Goal: Task Accomplishment & Management: Use online tool/utility

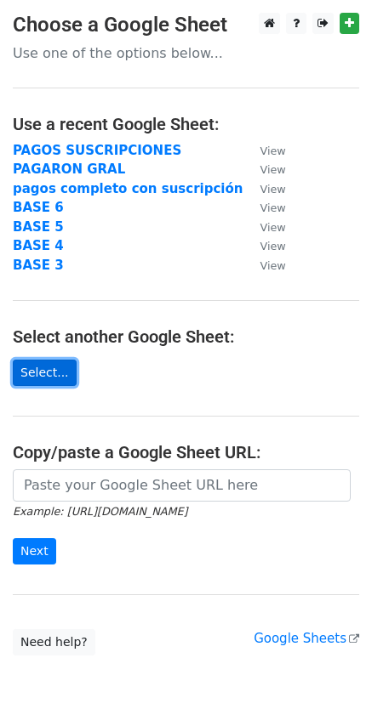
click at [57, 378] on link "Select..." at bounding box center [45, 373] width 64 height 26
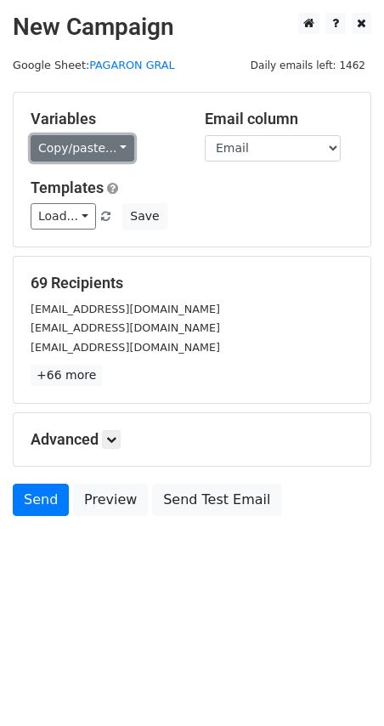
click at [53, 143] on link "Copy/paste..." at bounding box center [83, 148] width 104 height 26
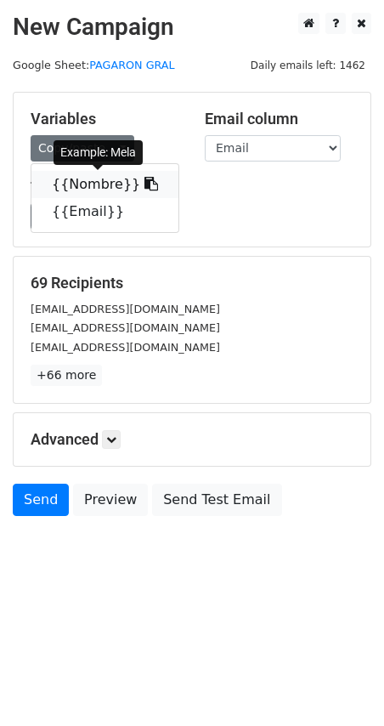
click at [91, 188] on link "{{Nombre}}" at bounding box center [104, 184] width 147 height 27
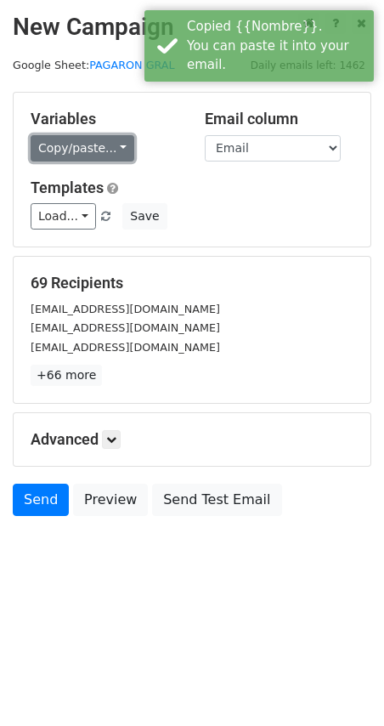
click at [74, 151] on link "Copy/paste..." at bounding box center [83, 148] width 104 height 26
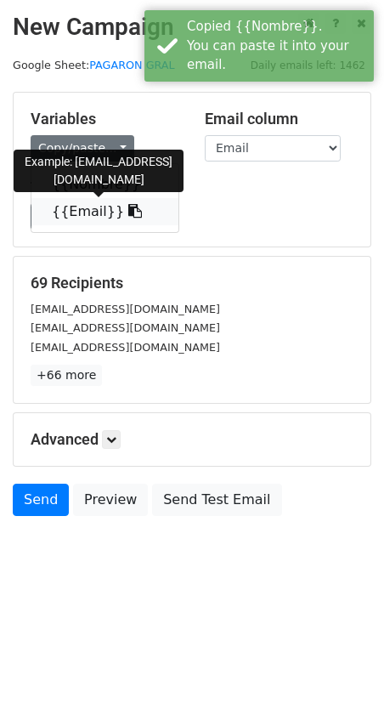
click at [90, 205] on link "{{Email}}" at bounding box center [104, 211] width 147 height 27
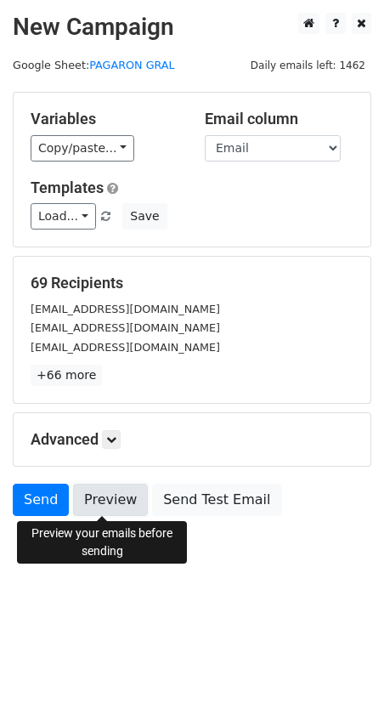
click at [108, 512] on link "Preview" at bounding box center [110, 500] width 75 height 32
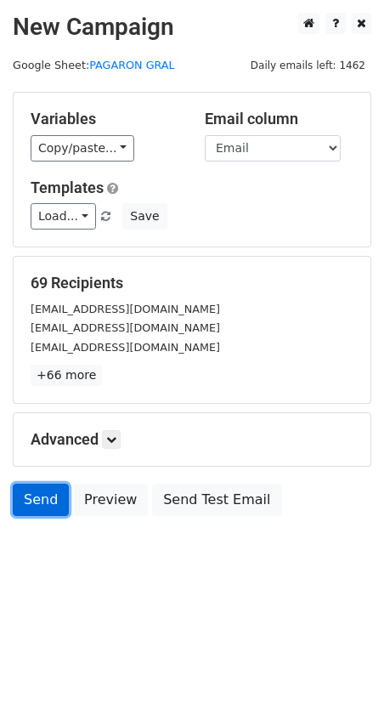
click at [34, 497] on link "Send" at bounding box center [41, 500] width 56 height 32
